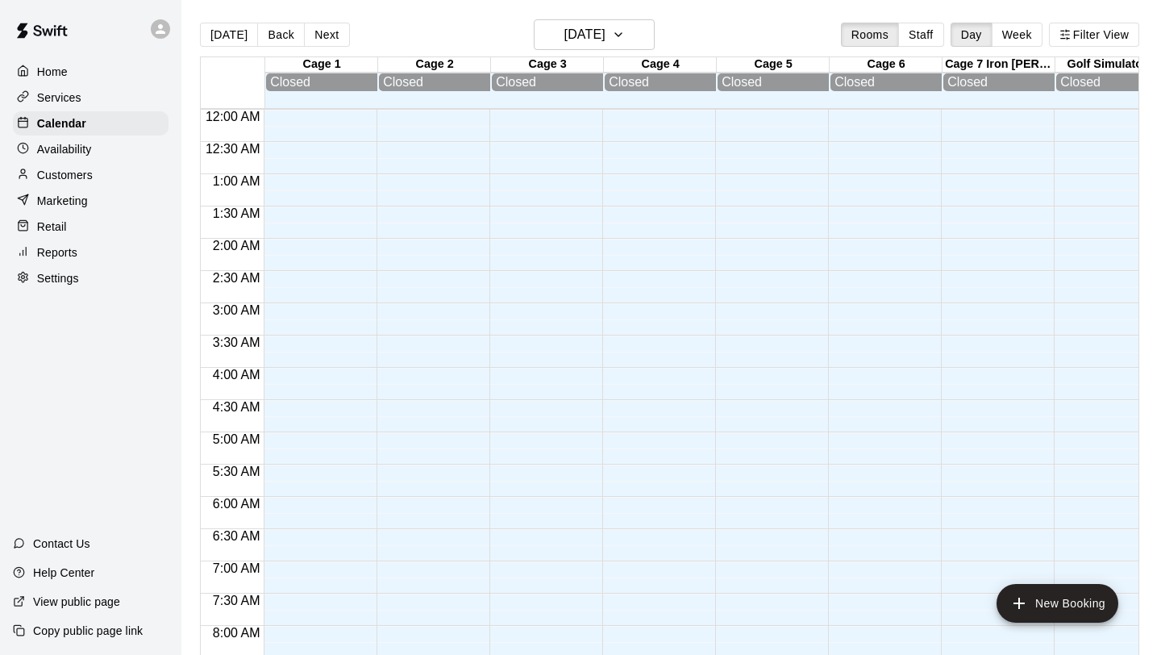
scroll to position [986, 0]
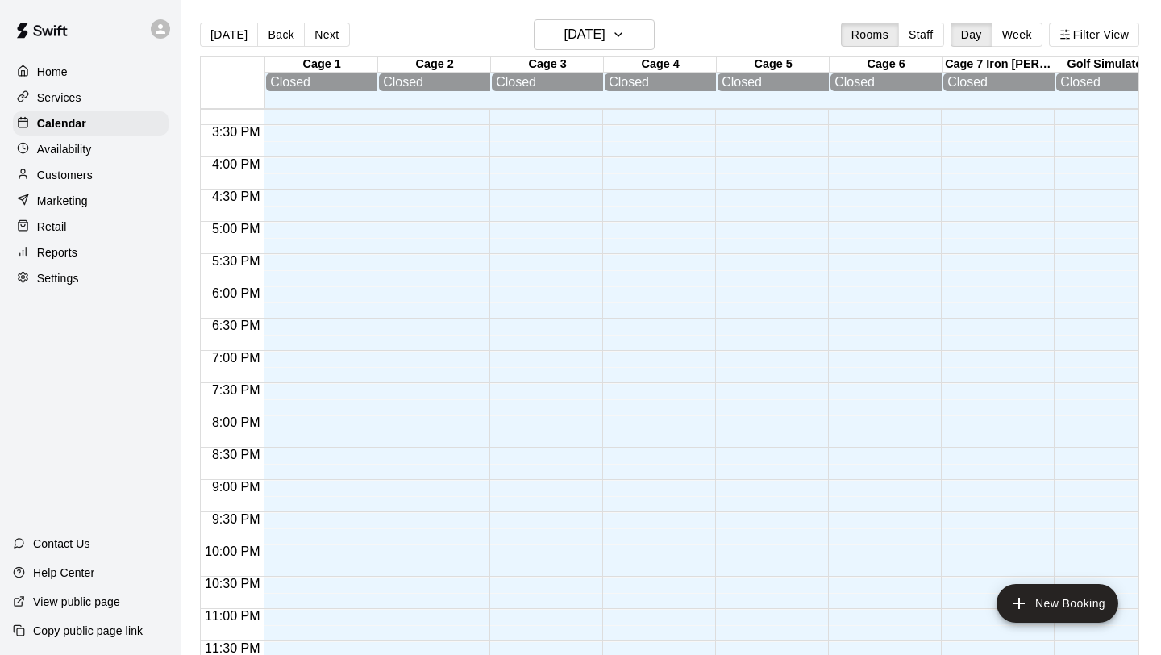
click at [77, 172] on p "Customers" at bounding box center [65, 175] width 56 height 16
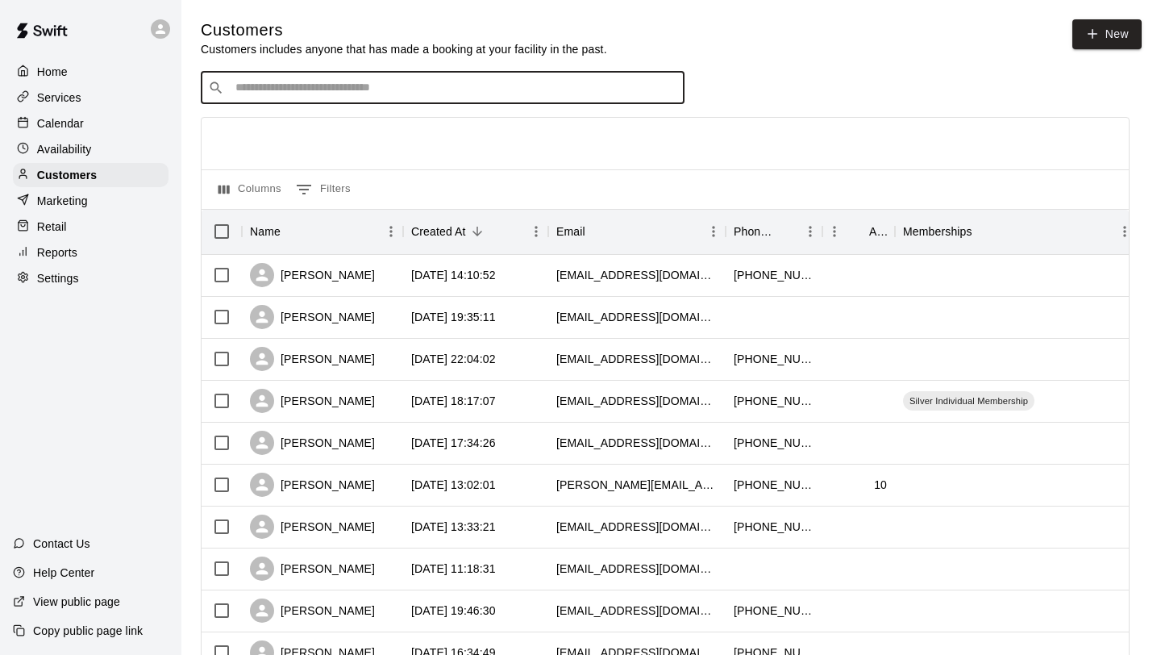
click at [354, 90] on input "Search customers by name or email" at bounding box center [454, 88] width 447 height 16
type input "******"
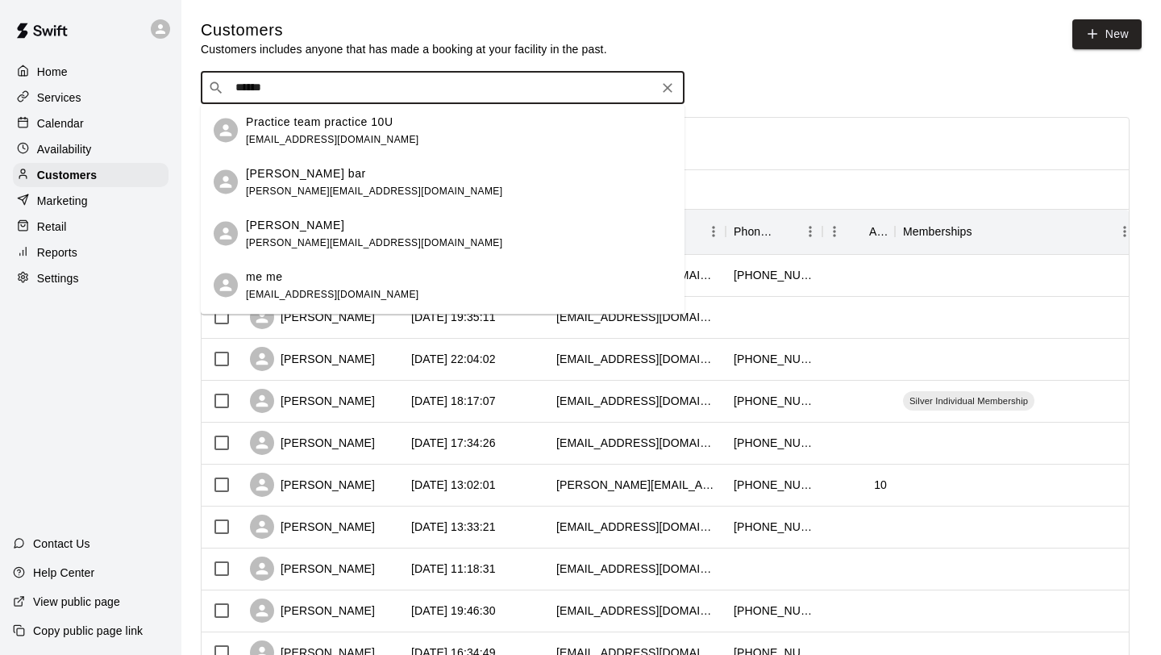
click at [324, 233] on div "Sharie B [EMAIL_ADDRESS][DOMAIN_NAME]" at bounding box center [374, 233] width 256 height 35
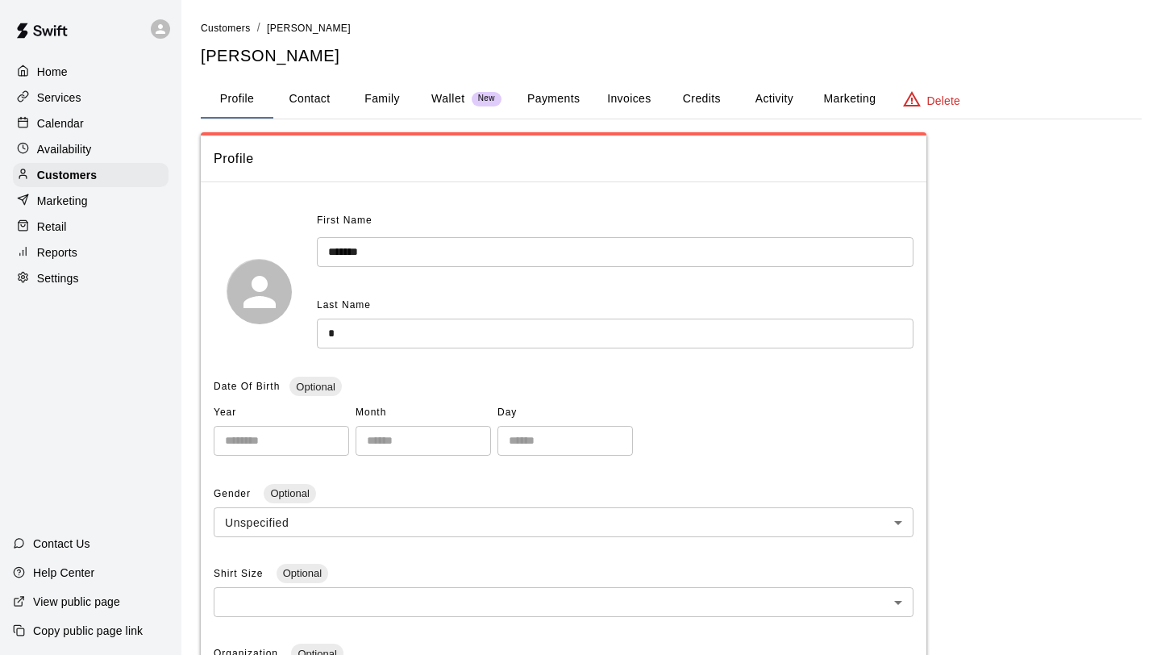
click at [776, 104] on button "Activity" at bounding box center [774, 99] width 73 height 39
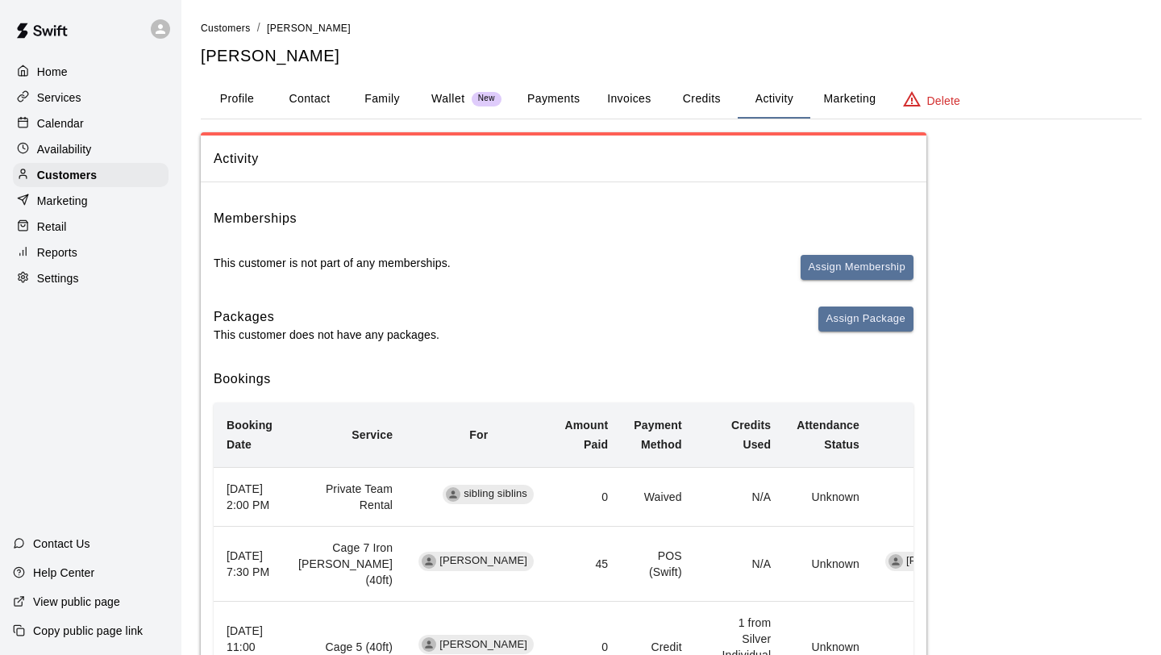
click at [836, 100] on button "Marketing" at bounding box center [849, 99] width 78 height 39
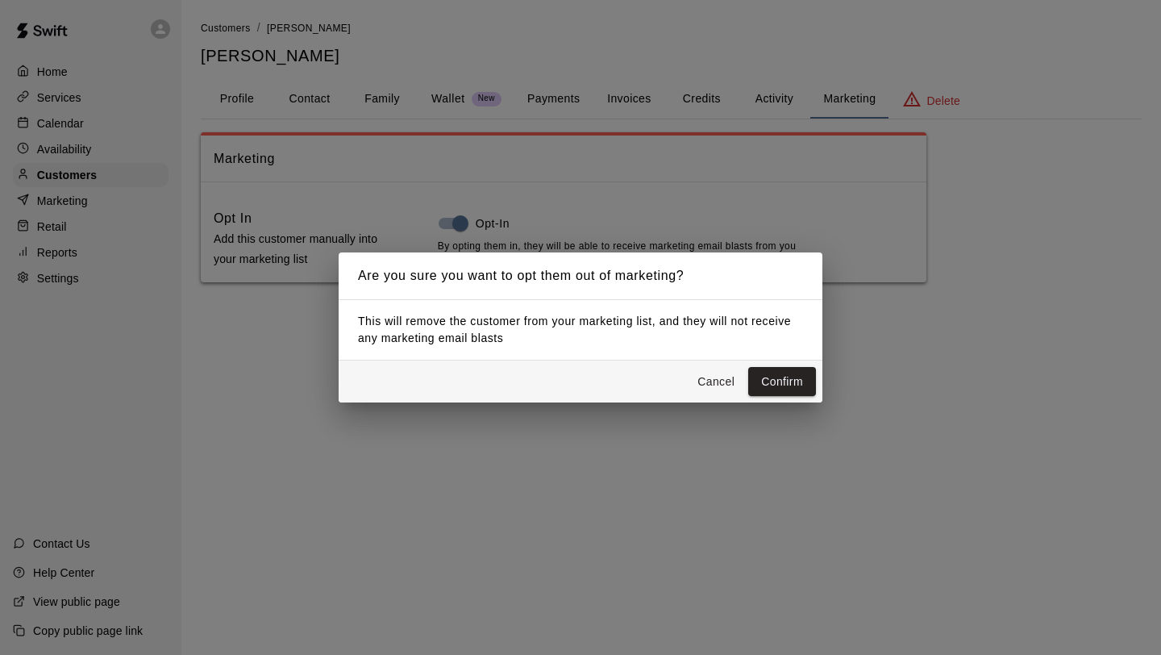
click at [723, 381] on button "Cancel" at bounding box center [716, 382] width 52 height 30
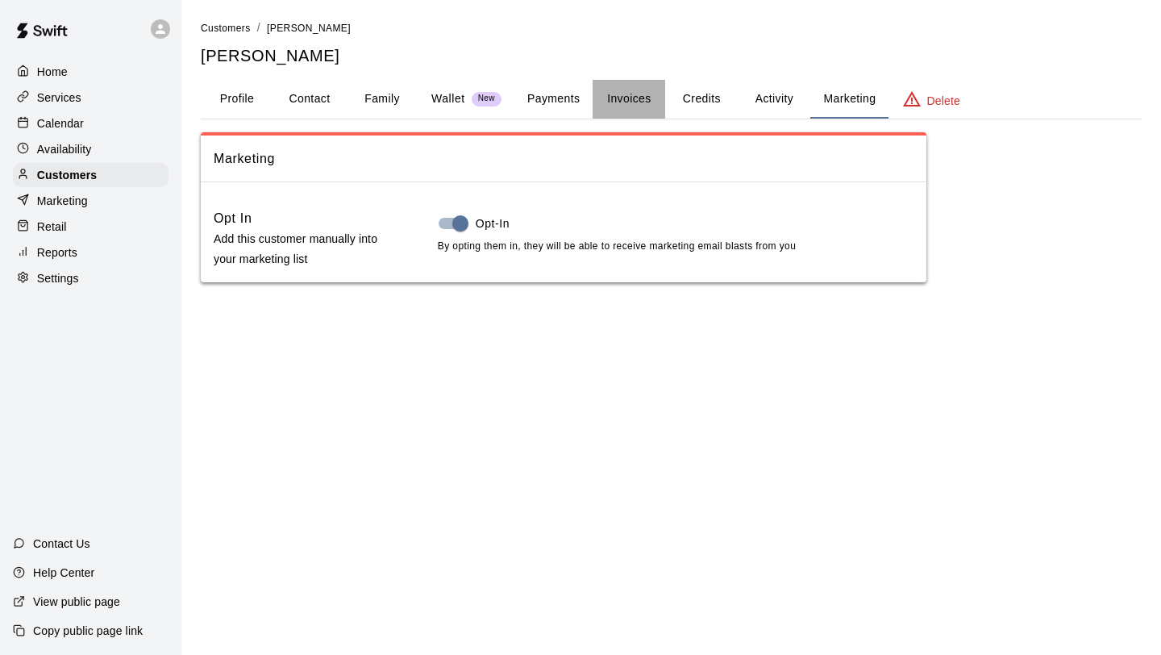
click at [623, 100] on button "Invoices" at bounding box center [629, 99] width 73 height 39
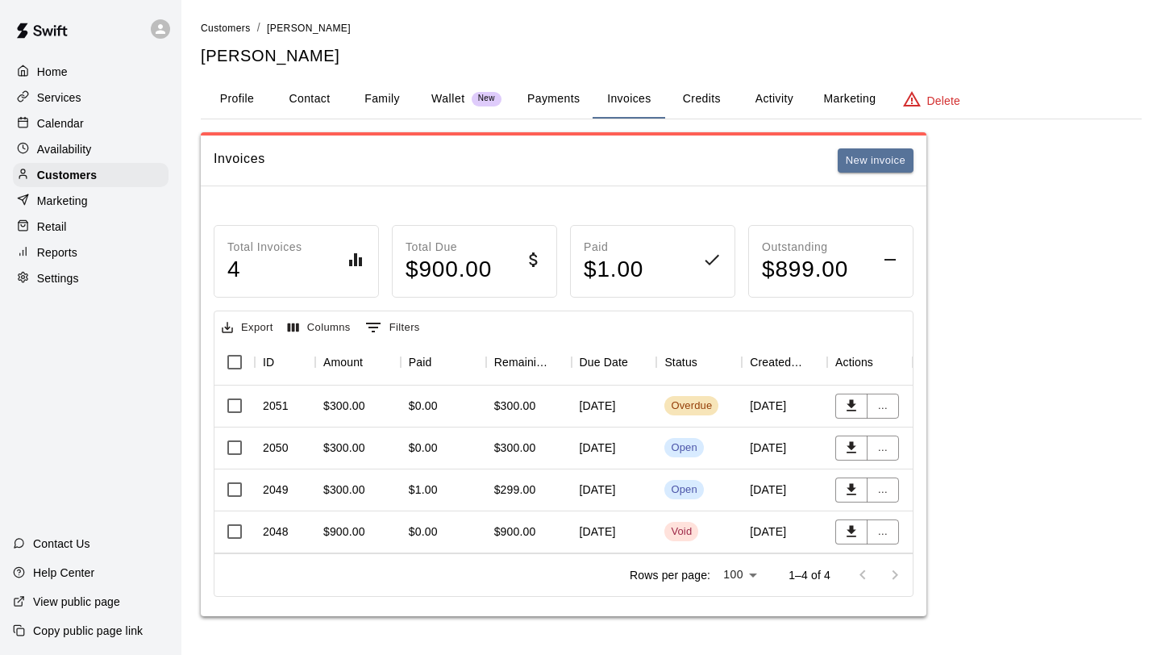
click at [71, 94] on p "Services" at bounding box center [59, 98] width 44 height 16
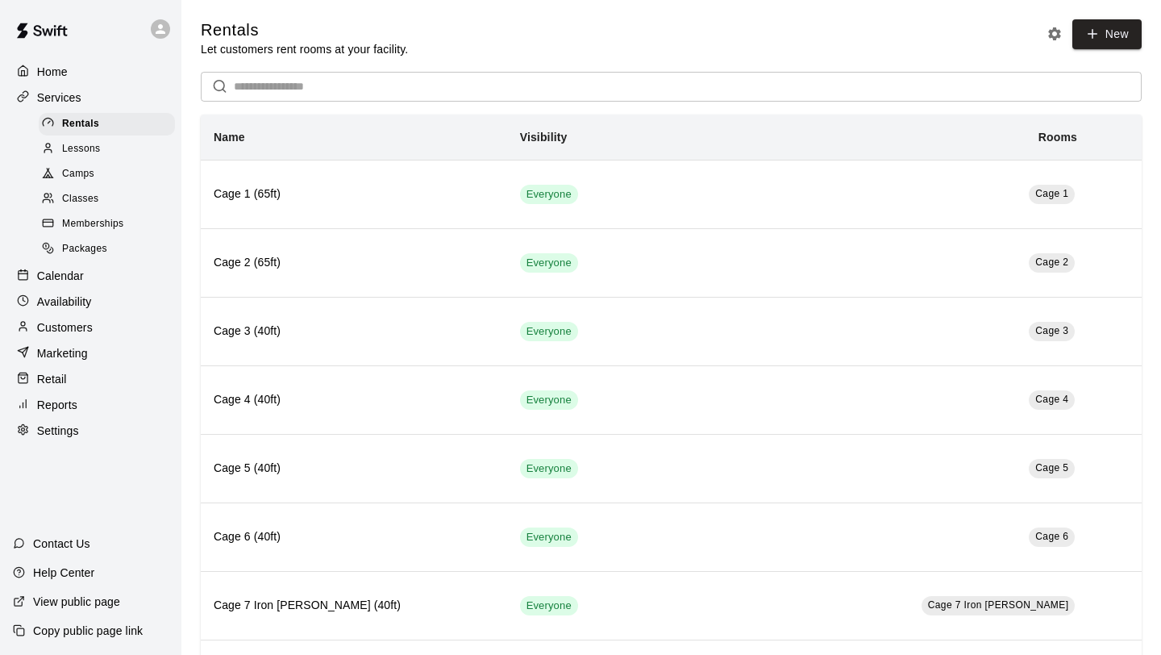
click at [89, 227] on span "Memberships" at bounding box center [92, 224] width 61 height 16
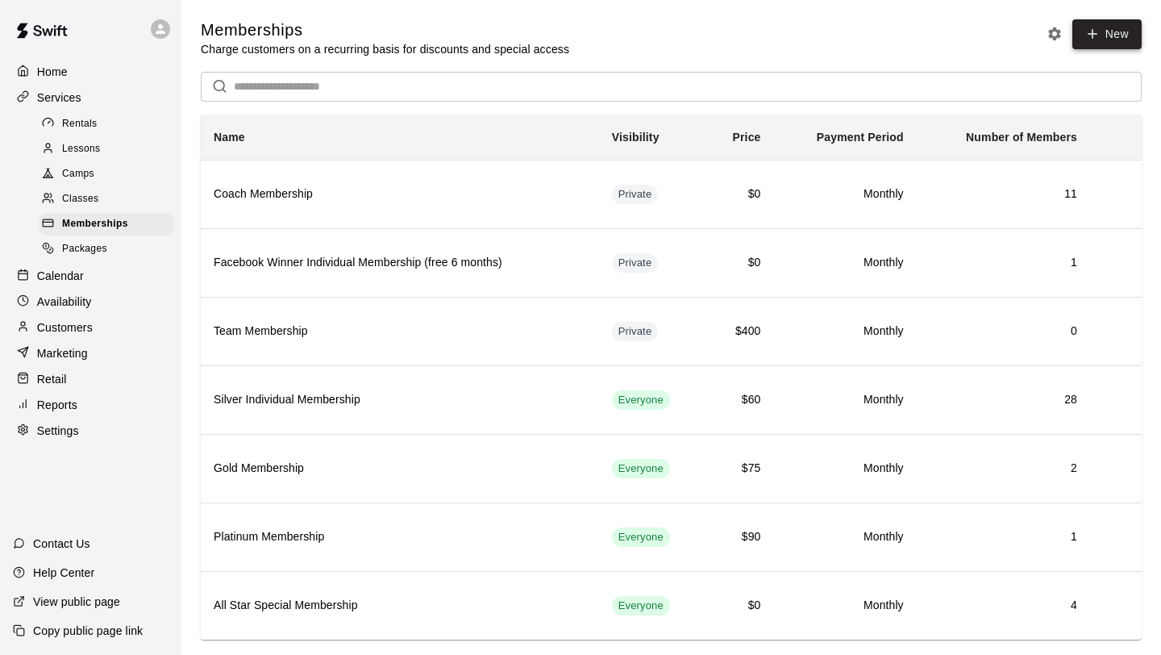
click at [1122, 33] on link "New" at bounding box center [1106, 34] width 69 height 30
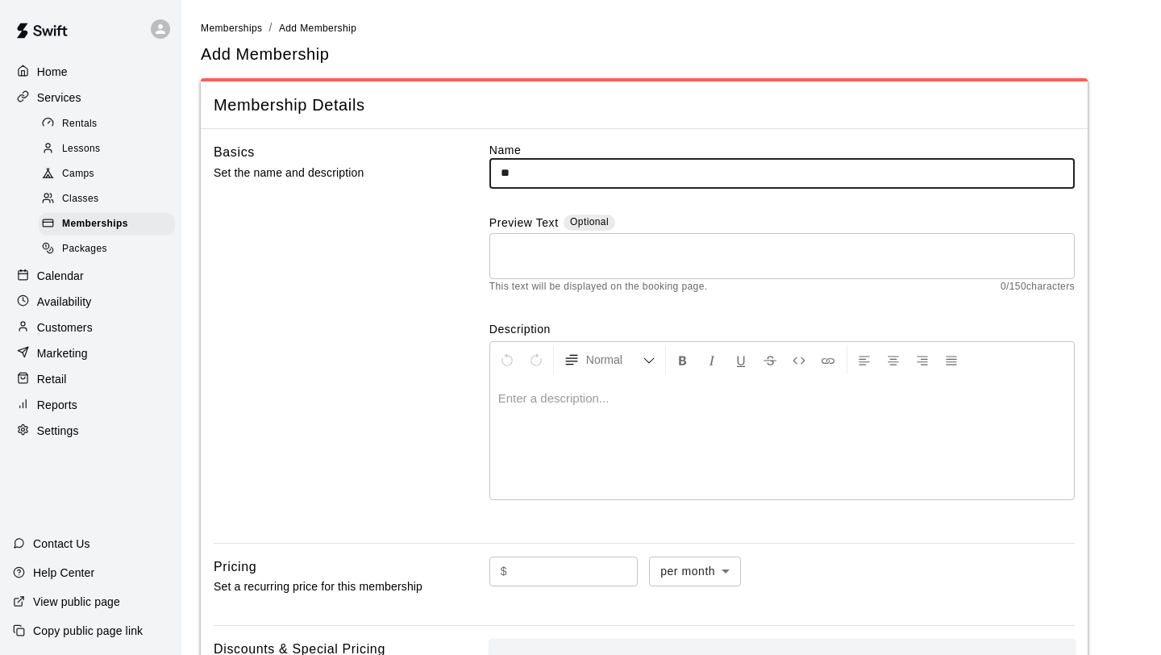
type input "*"
type input "**********"
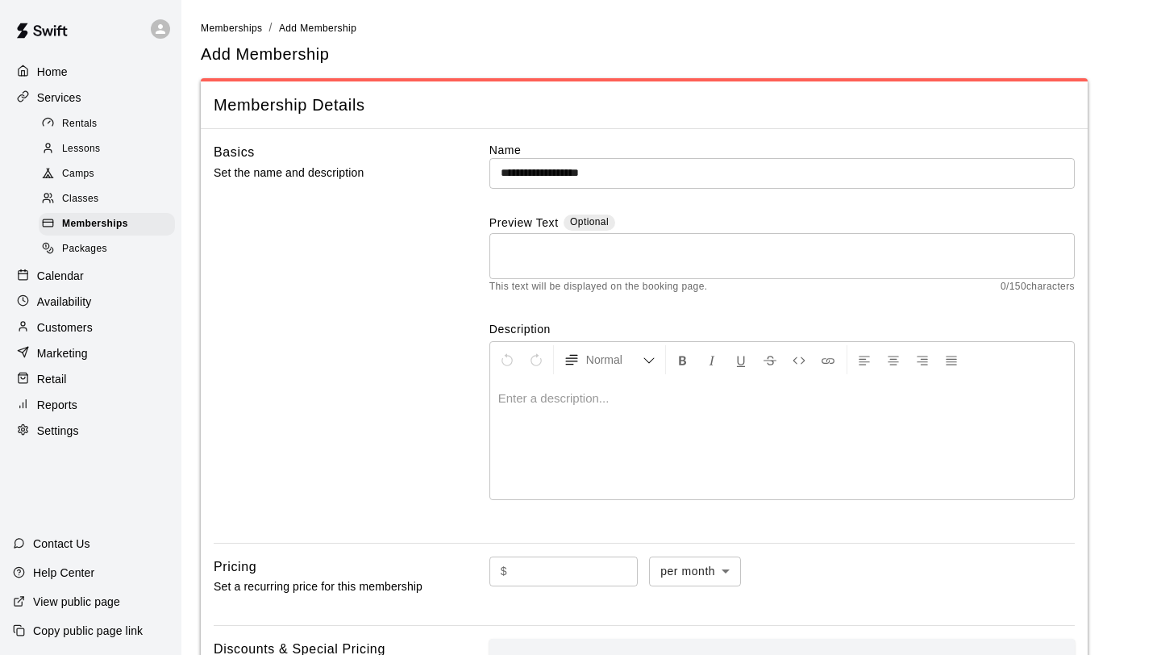
click at [571, 410] on div at bounding box center [782, 438] width 584 height 121
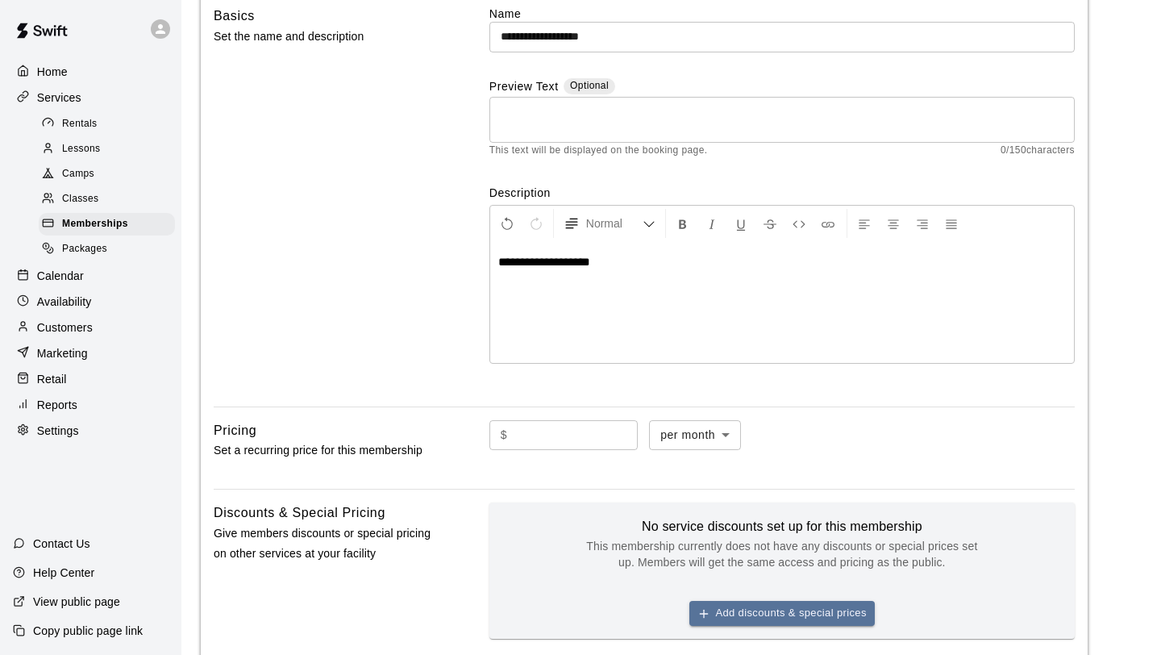
scroll to position [146, 0]
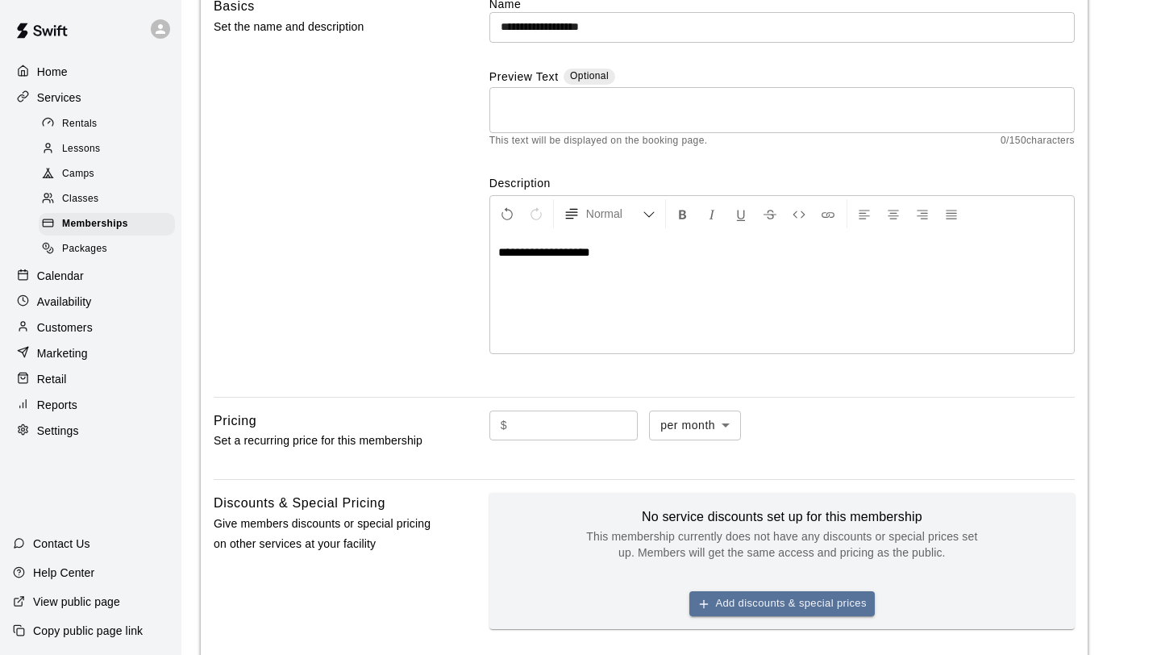
click at [563, 426] on input "text" at bounding box center [576, 425] width 124 height 30
type input "*"
click at [740, 378] on div "**********" at bounding box center [781, 190] width 585 height 388
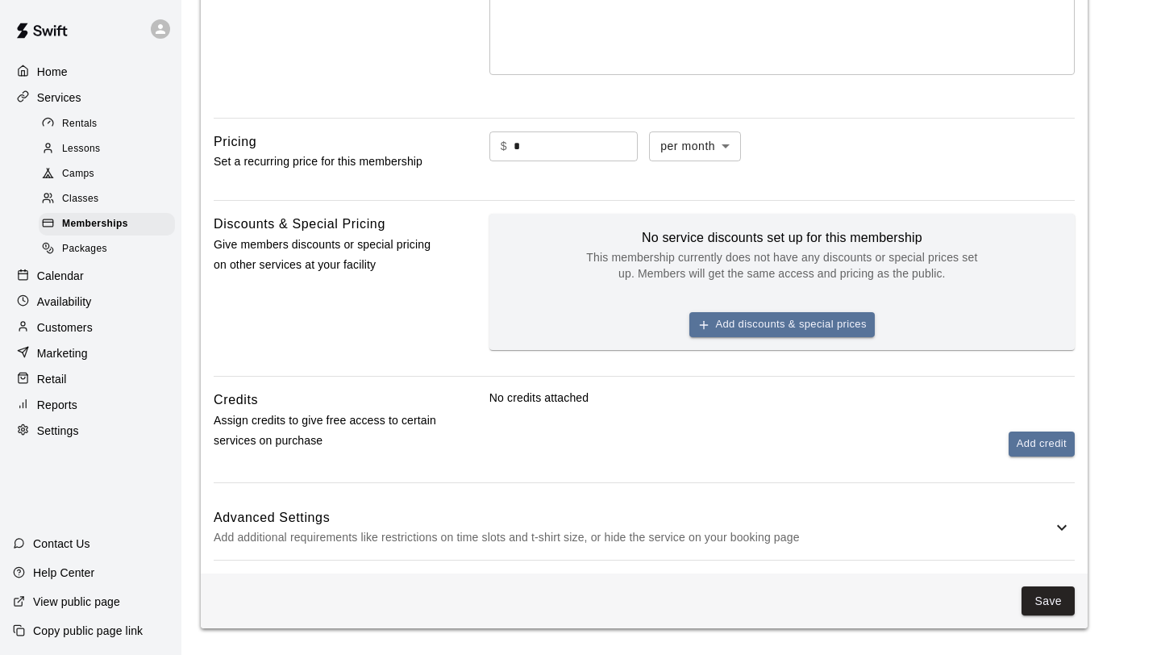
scroll to position [431, 0]
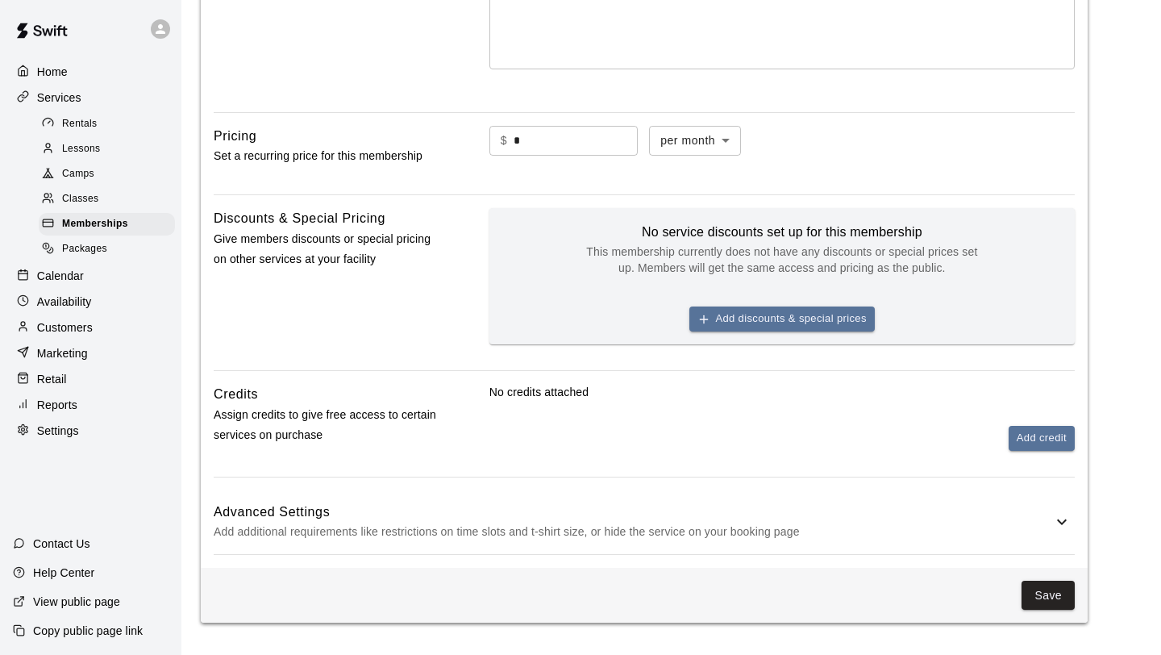
click at [1066, 527] on icon at bounding box center [1061, 521] width 19 height 19
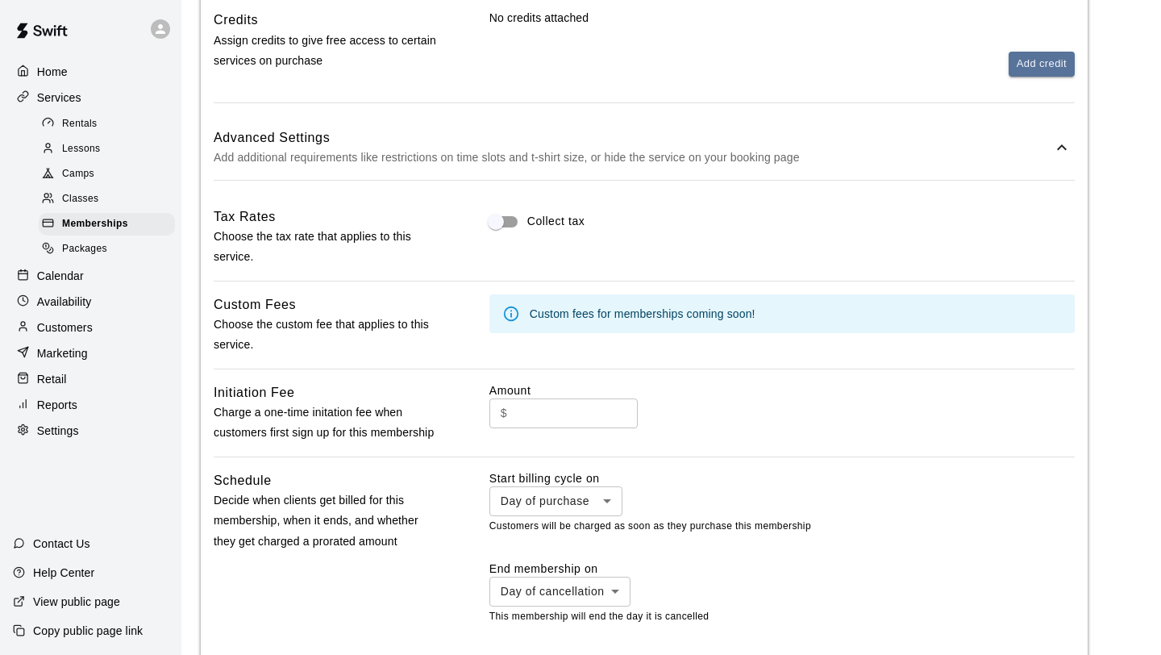
scroll to position [0, 0]
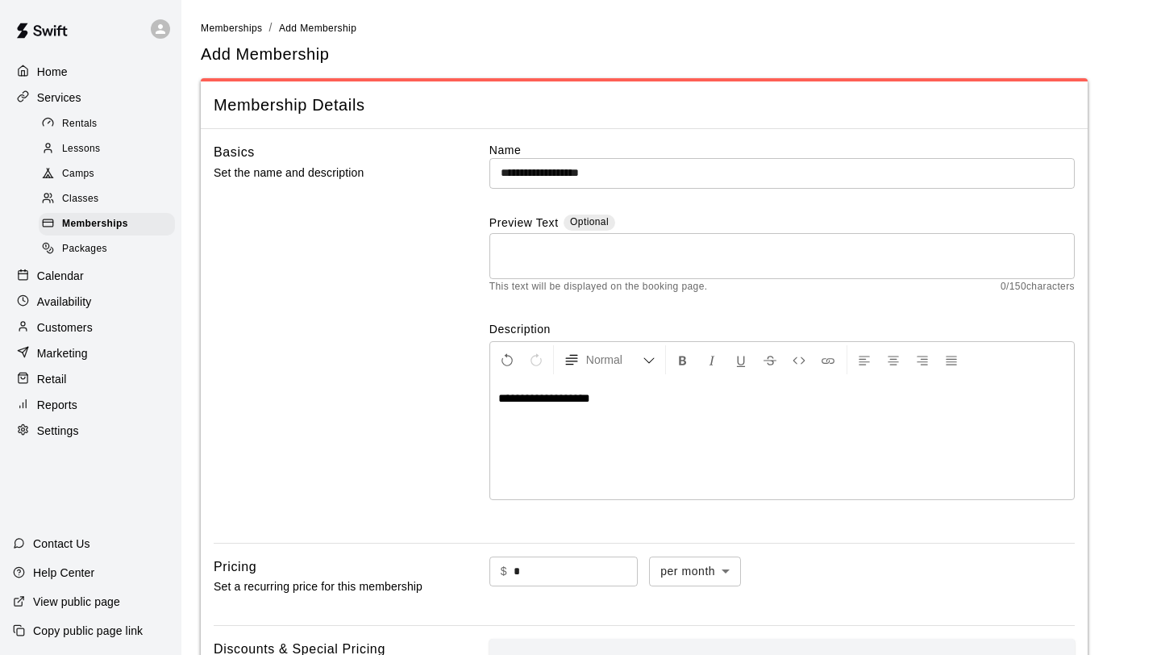
click at [77, 81] on div "Home" at bounding box center [91, 72] width 156 height 24
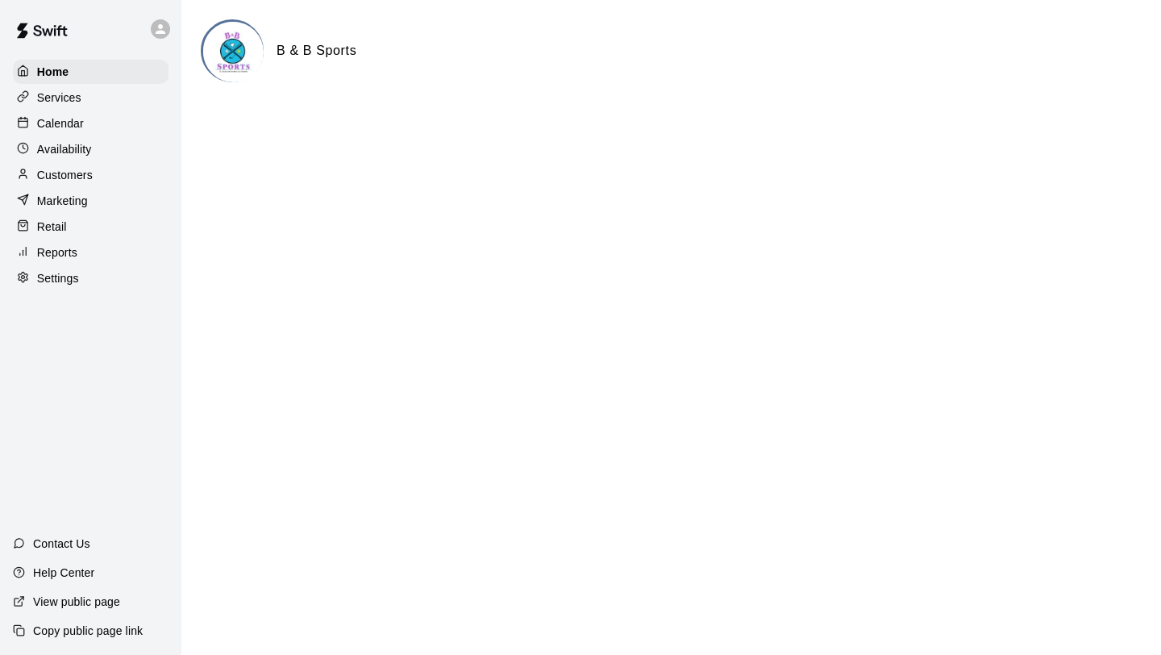
click at [71, 126] on p "Calendar" at bounding box center [60, 123] width 47 height 16
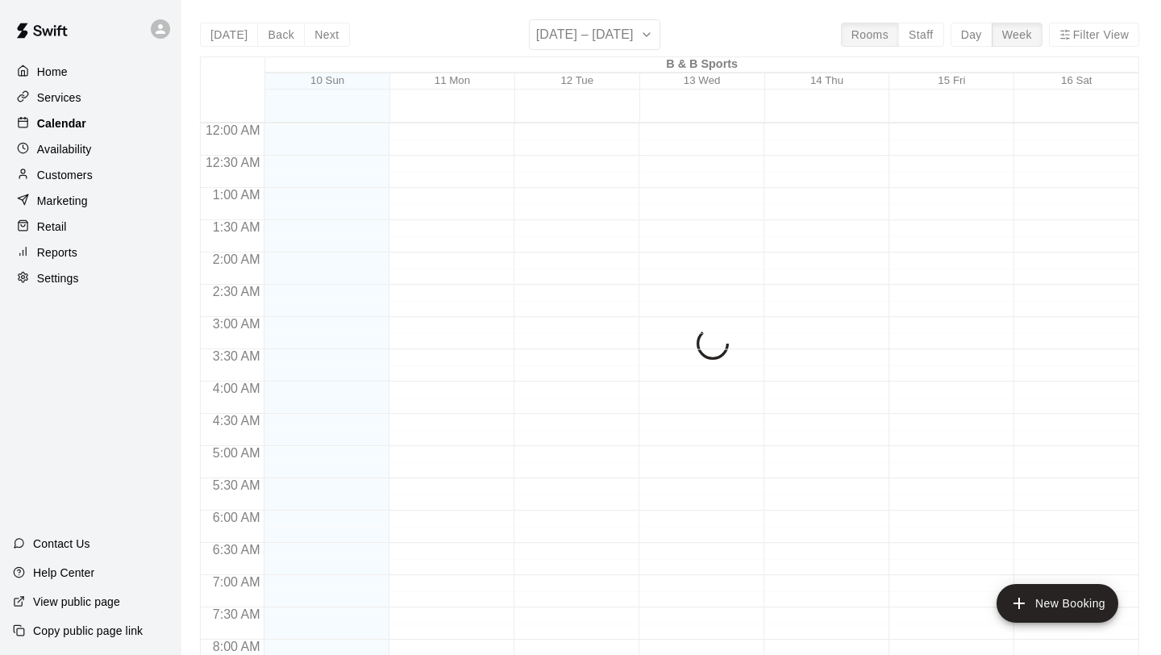
scroll to position [747, 0]
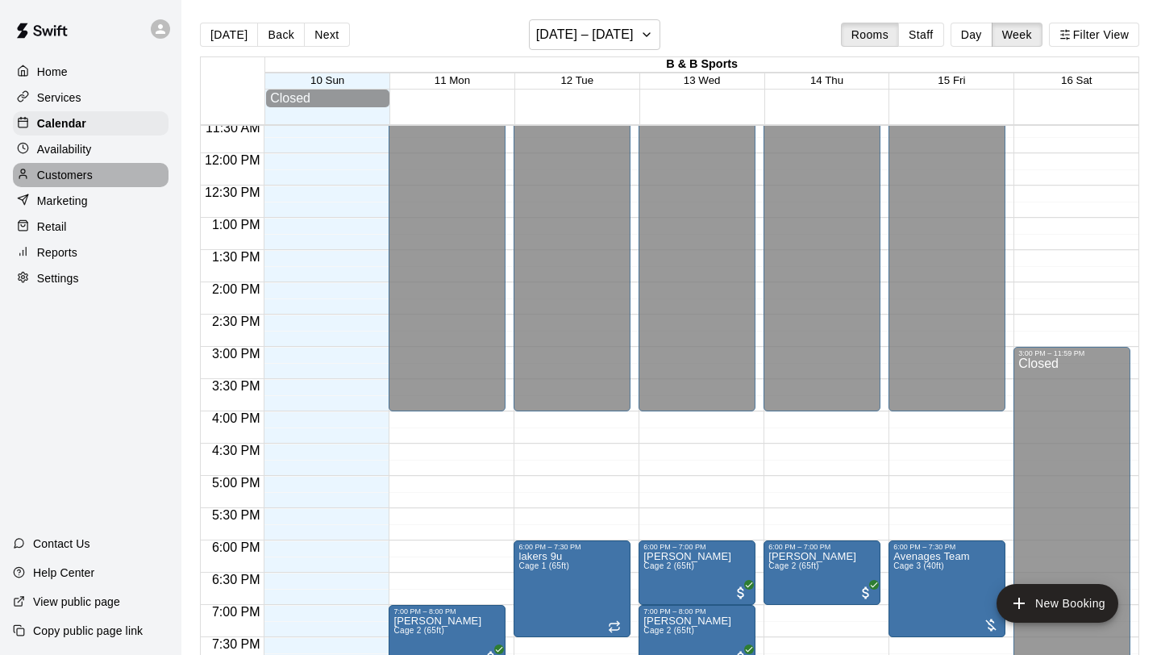
click at [81, 179] on p "Customers" at bounding box center [65, 175] width 56 height 16
